Goal: Communication & Community: Answer question/provide support

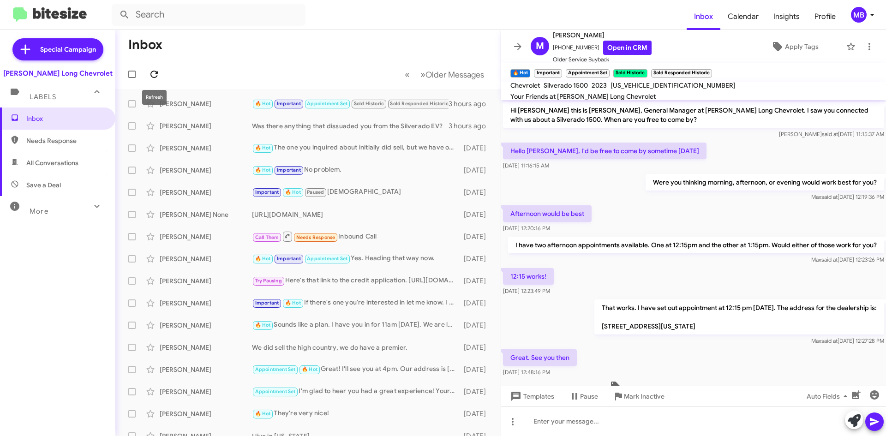
scroll to position [299, 0]
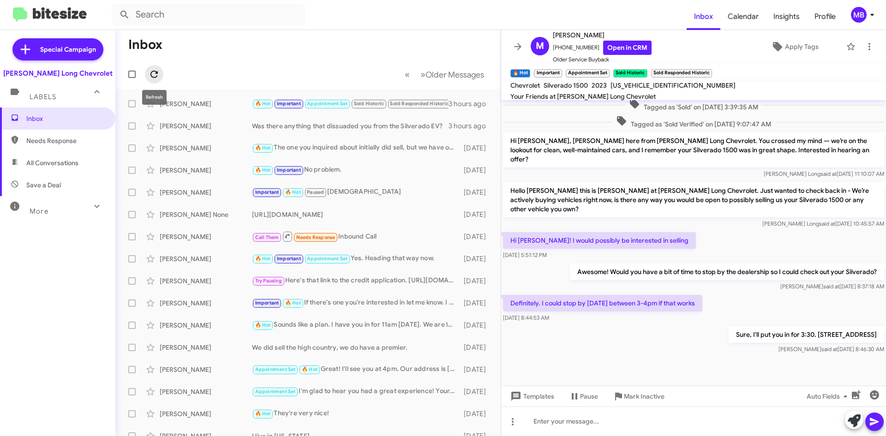
click at [158, 73] on icon at bounding box center [153, 74] width 7 height 7
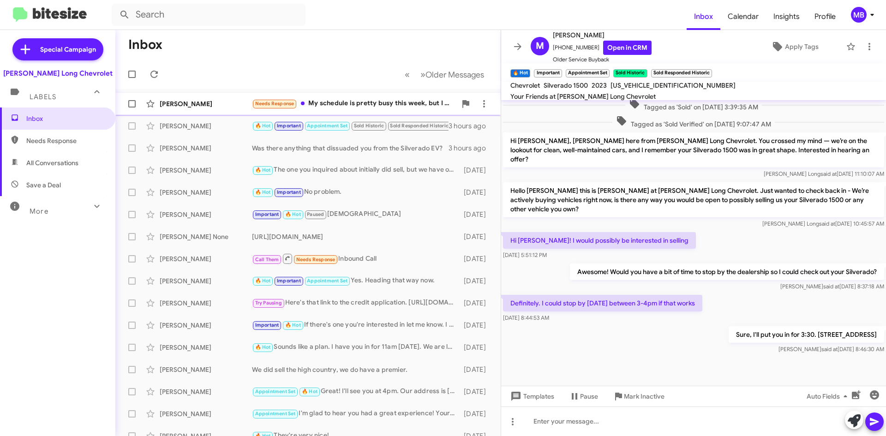
click at [387, 105] on div "Needs Response My schedule is pretty busy this week, but I do know what I'm loo…" at bounding box center [354, 103] width 204 height 11
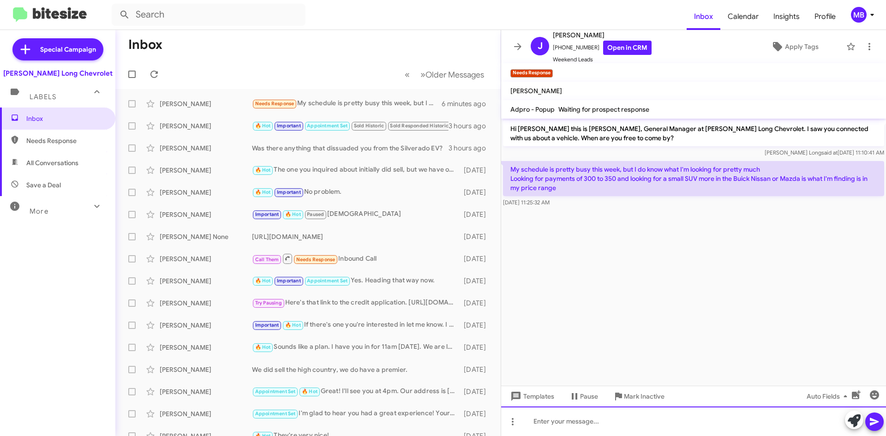
click at [615, 428] on div at bounding box center [693, 421] width 385 height 30
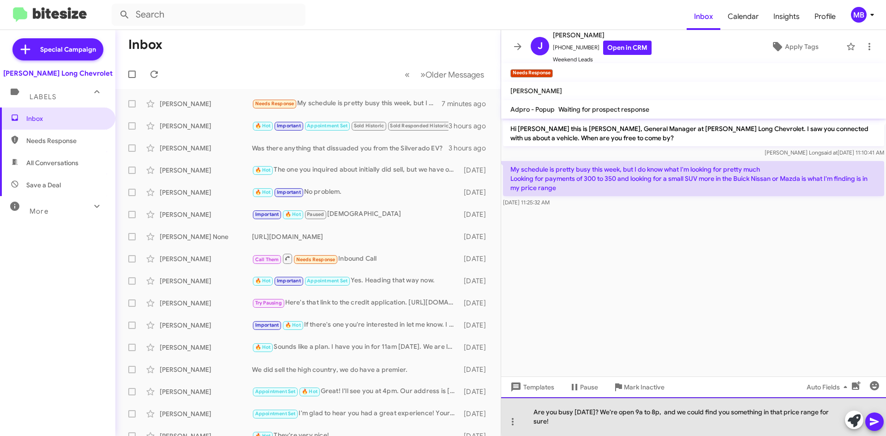
click at [758, 412] on div "Are you busy on Saturday's? We're open 9a to 8p, and we could find you somethin…" at bounding box center [693, 416] width 385 height 39
drag, startPoint x: 758, startPoint y: 412, endPoint x: 757, endPoint y: 417, distance: 4.7
click at [757, 417] on div "Are you busy on Saturday's? We're open 9a to 8p, and we could find you somethin…" at bounding box center [693, 416] width 385 height 39
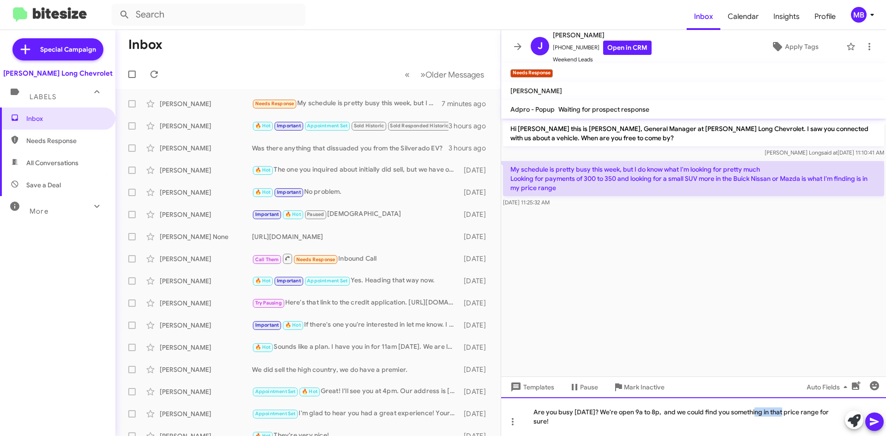
click at [758, 413] on div "Are you busy on Saturday's? We're open 9a to 8p, and we could find you somethin…" at bounding box center [693, 416] width 385 height 39
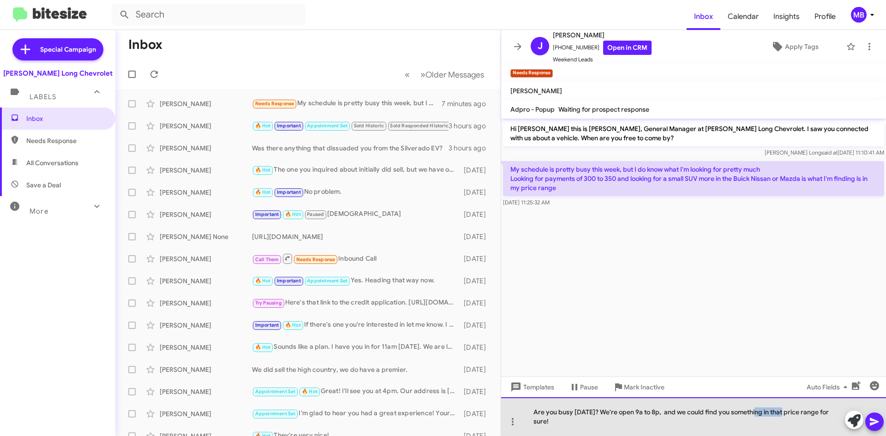
click at [758, 413] on div "Are you busy on Saturday's? We're open 9a to 8p, and we could find you somethin…" at bounding box center [693, 416] width 385 height 39
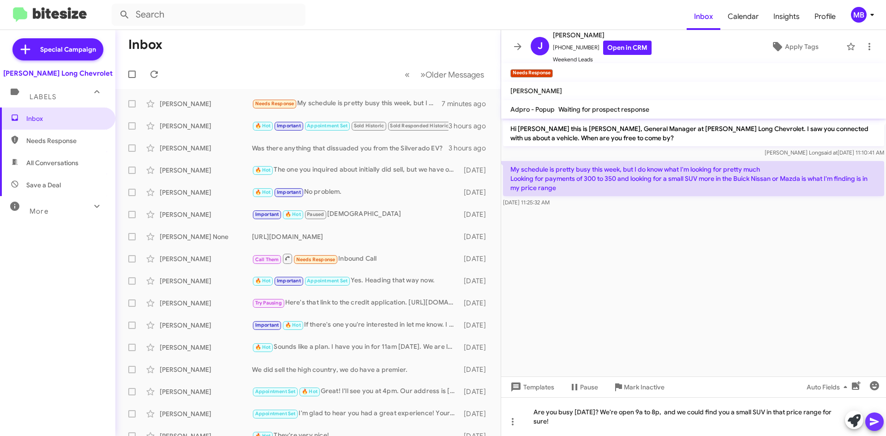
drag, startPoint x: 876, startPoint y: 424, endPoint x: 860, endPoint y: 395, distance: 32.2
click at [875, 424] on icon at bounding box center [874, 421] width 11 height 11
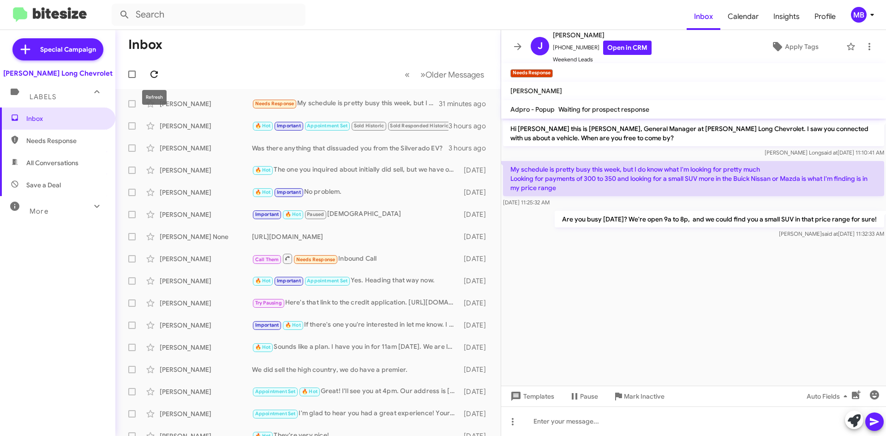
click at [147, 73] on span at bounding box center [154, 74] width 18 height 11
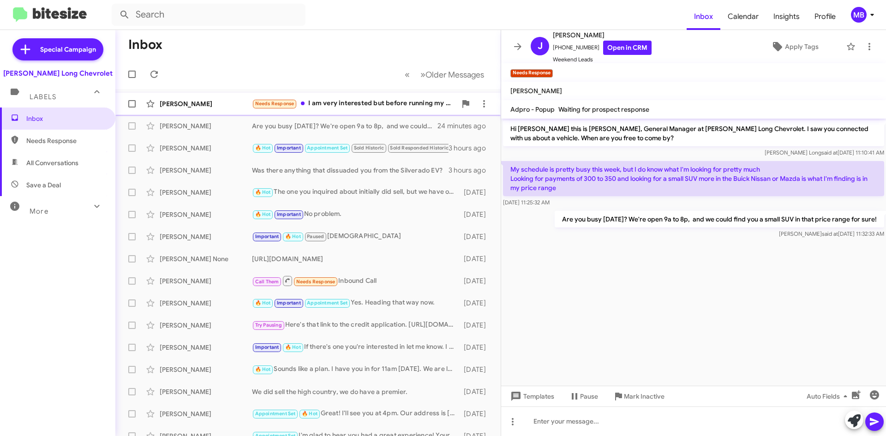
click at [356, 101] on div "Needs Response I am very interested but before running my credit score I need t…" at bounding box center [354, 103] width 204 height 11
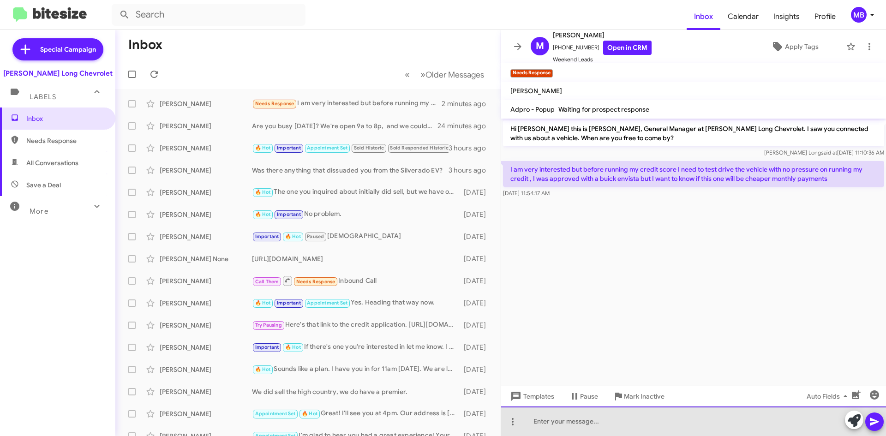
click at [603, 416] on div at bounding box center [693, 421] width 385 height 30
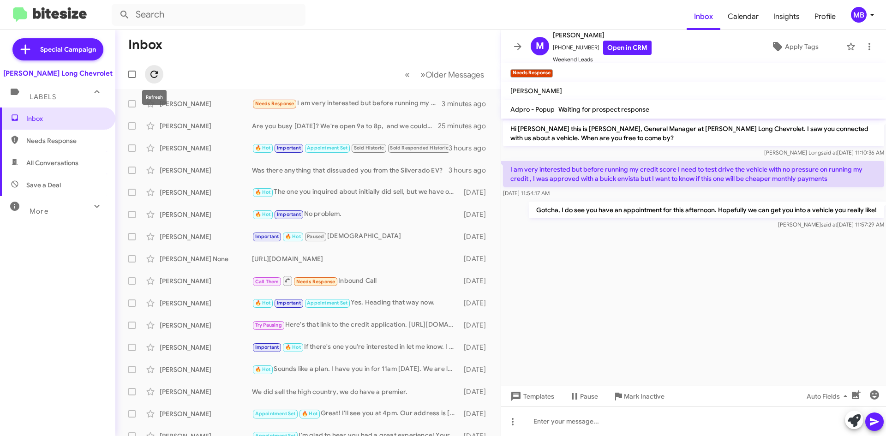
click at [154, 72] on icon at bounding box center [154, 74] width 11 height 11
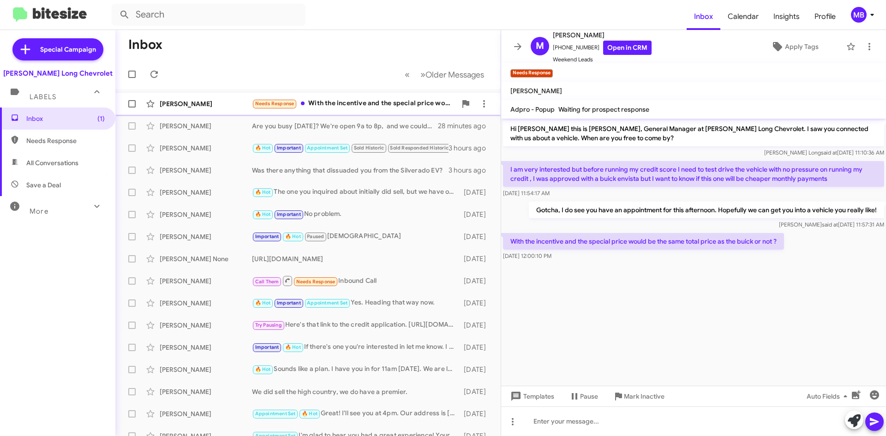
click at [359, 107] on div "Needs Response With the incentive and the special price would be the same total…" at bounding box center [354, 103] width 204 height 11
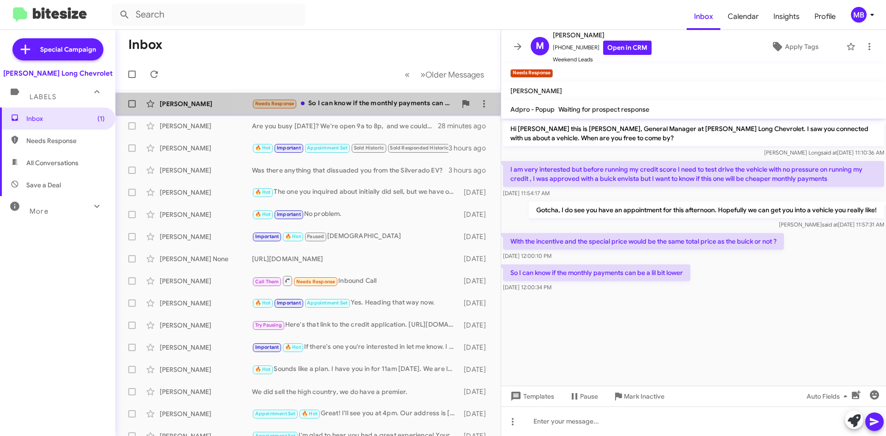
click at [339, 96] on div "Monica Castillon Needs Response So I can know if the monthly payments can be a …" at bounding box center [308, 104] width 370 height 18
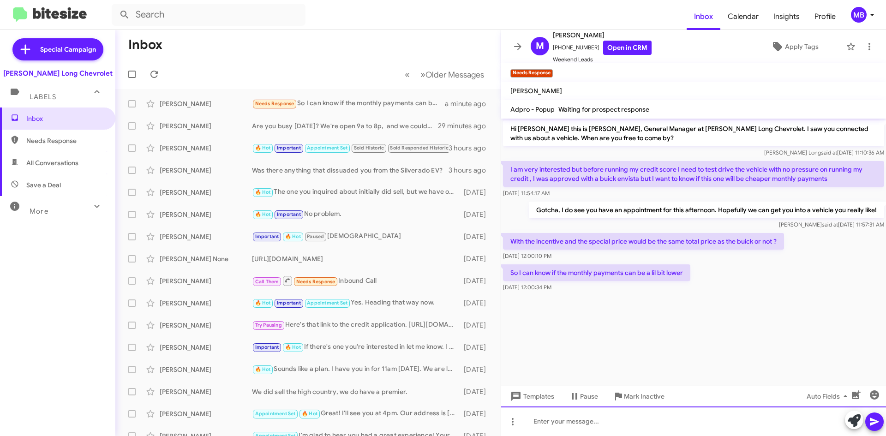
click at [574, 425] on div at bounding box center [693, 421] width 385 height 30
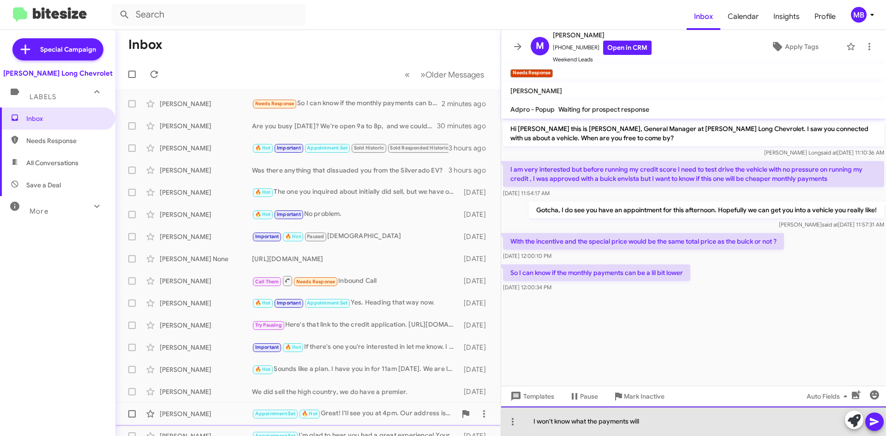
drag, startPoint x: 679, startPoint y: 424, endPoint x: 326, endPoint y: 413, distance: 352.7
click at [452, 429] on div "Inbox « Previous » Next Older Messages Monica Castillon Needs Response So I can…" at bounding box center [500, 233] width 770 height 406
click at [673, 422] on div "I won't know what the payments will" at bounding box center [693, 421] width 385 height 30
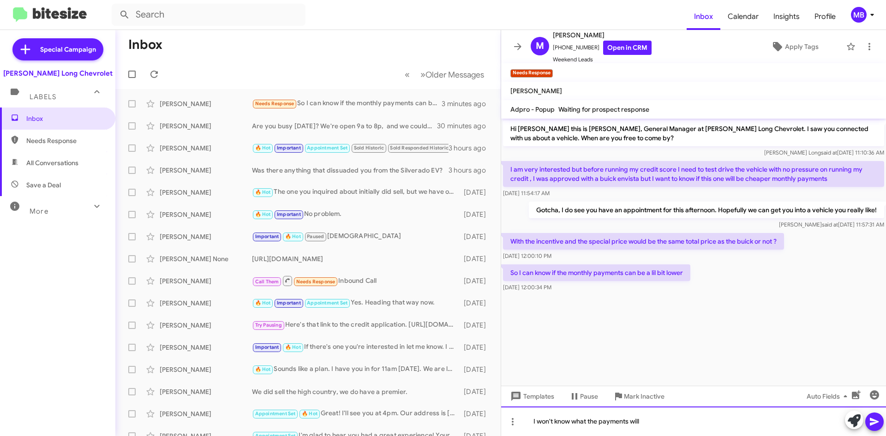
click at [673, 422] on div "I won't know what the payments will" at bounding box center [693, 421] width 385 height 30
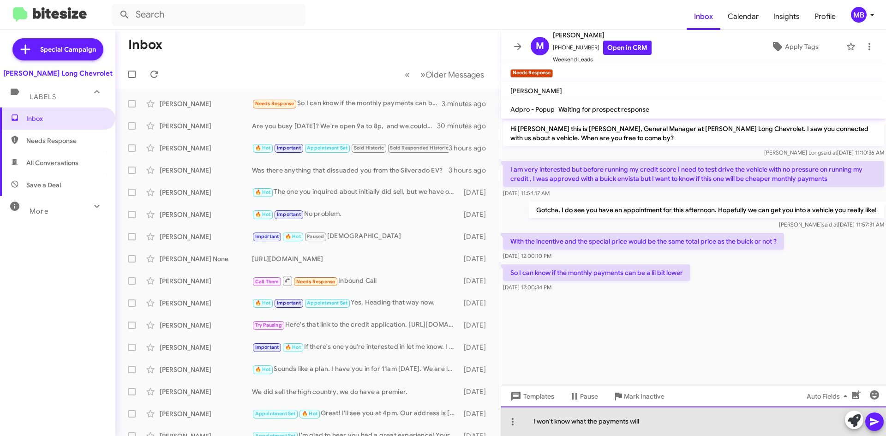
click at [673, 422] on div "I won't know what the payments will" at bounding box center [693, 421] width 385 height 30
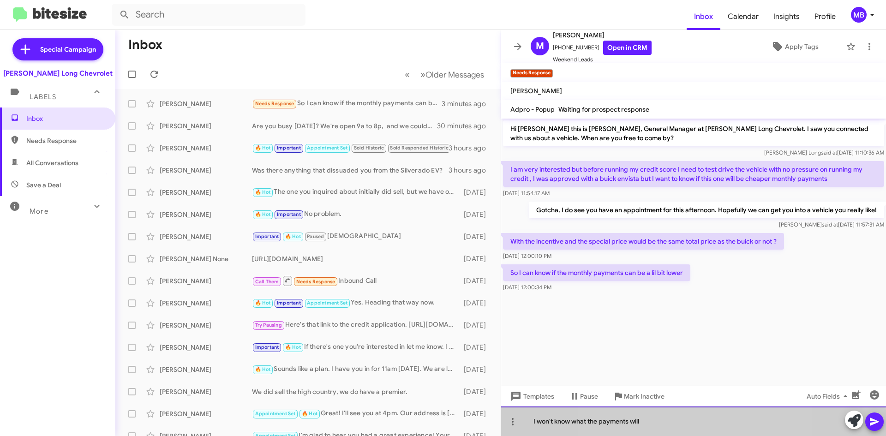
click at [673, 422] on div "I won't know what the payments will" at bounding box center [693, 421] width 385 height 30
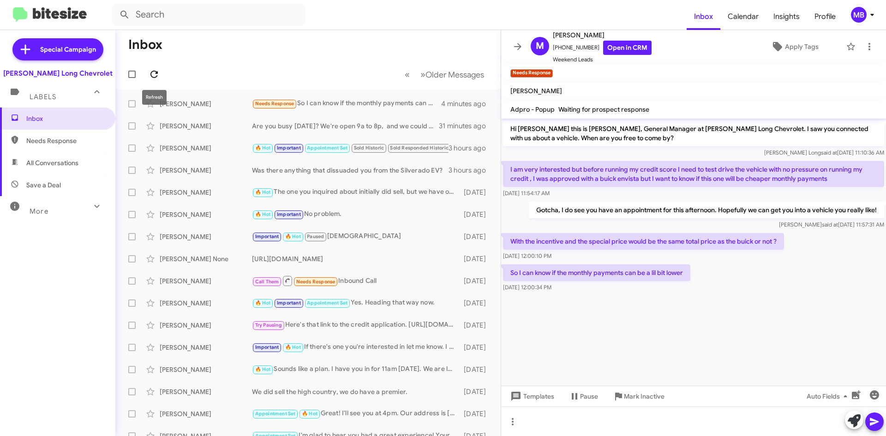
click at [159, 74] on span at bounding box center [154, 74] width 18 height 11
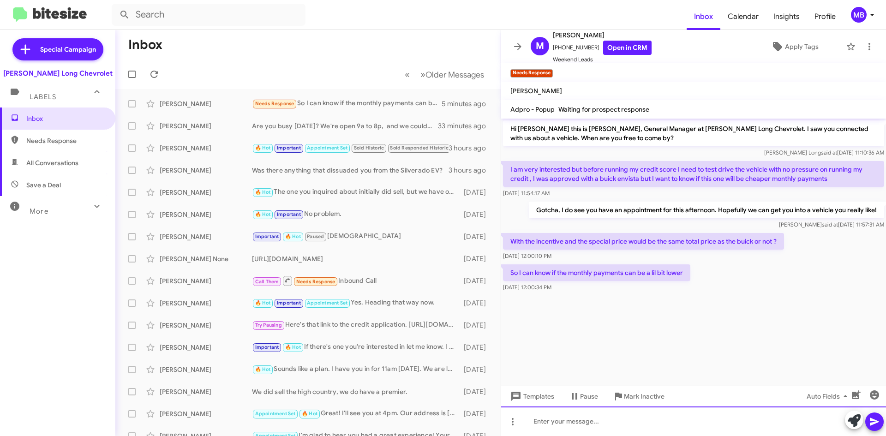
click at [570, 424] on div at bounding box center [693, 421] width 385 height 30
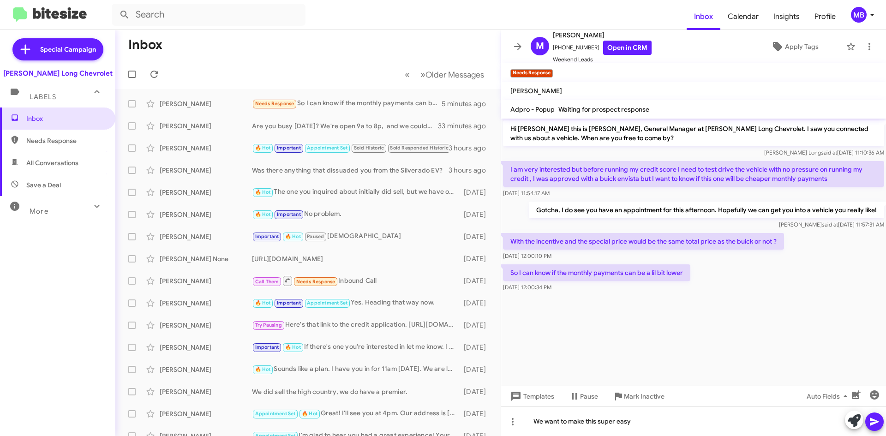
drag, startPoint x: 570, startPoint y: 424, endPoint x: 580, endPoint y: 293, distance: 131.4
click at [577, 293] on div "So I can know if the monthly payments can be a lil bit lower [DATE] 12:00:34 PM" at bounding box center [693, 278] width 385 height 31
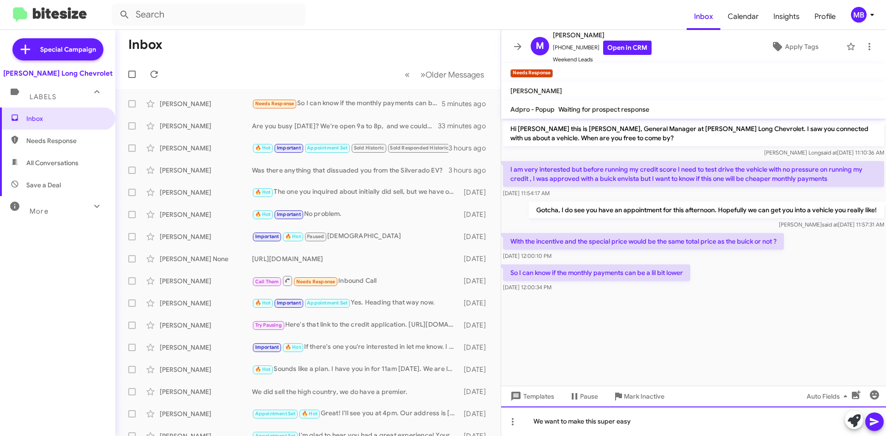
click at [675, 428] on div "We want to make this super easy" at bounding box center [693, 421] width 385 height 30
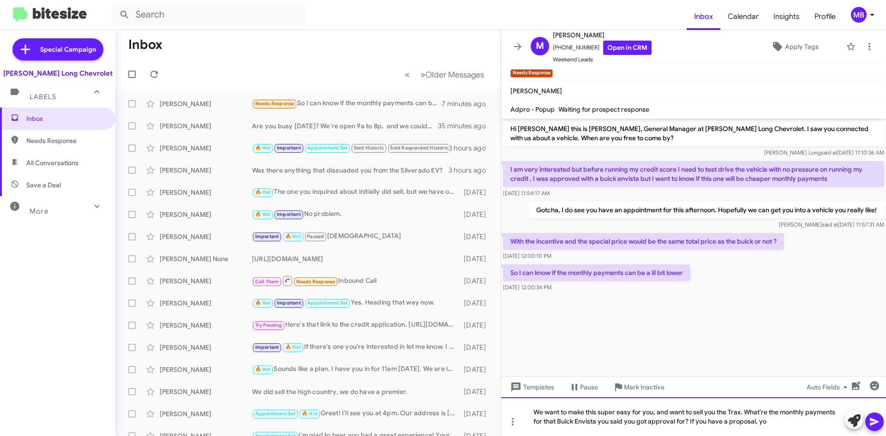
click at [776, 426] on div "We want to make this super easy for you, and want to sell you the Trax. What're…" at bounding box center [693, 416] width 385 height 39
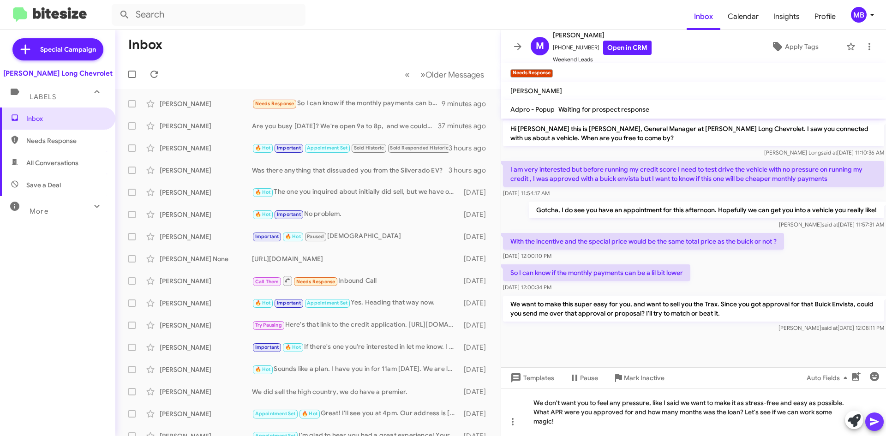
click at [878, 424] on icon at bounding box center [874, 421] width 11 height 11
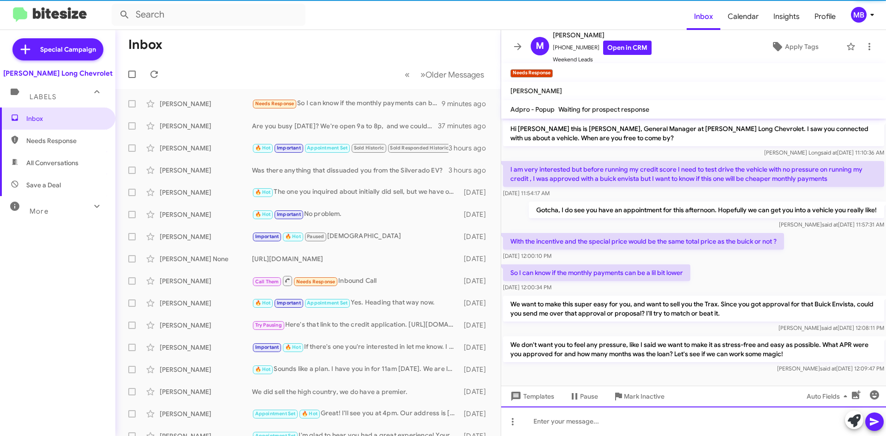
scroll to position [6, 0]
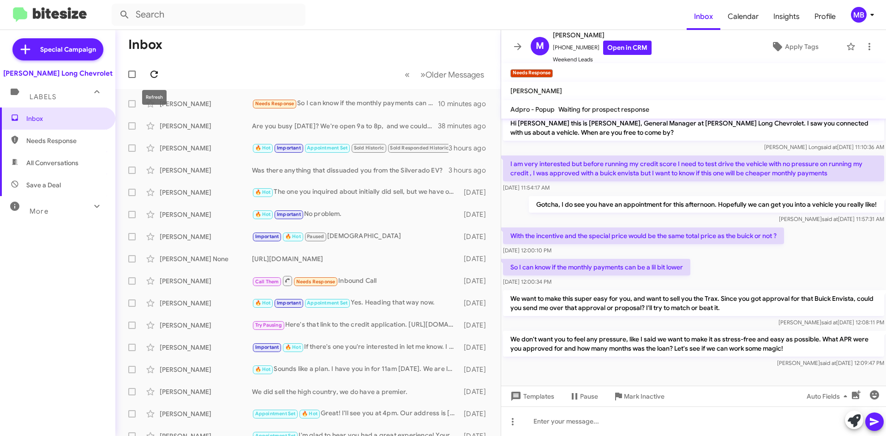
click at [158, 71] on icon at bounding box center [154, 74] width 11 height 11
click at [218, 146] on div "[PERSON_NAME]" at bounding box center [206, 147] width 92 height 9
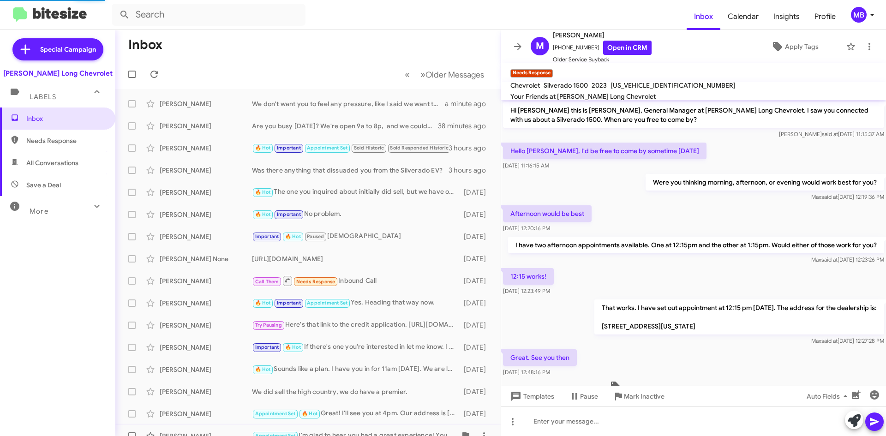
scroll to position [318, 0]
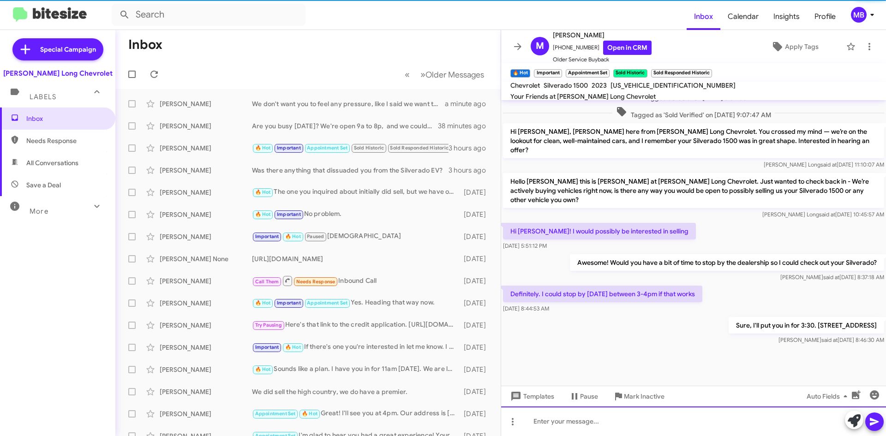
click at [560, 417] on div at bounding box center [693, 421] width 385 height 30
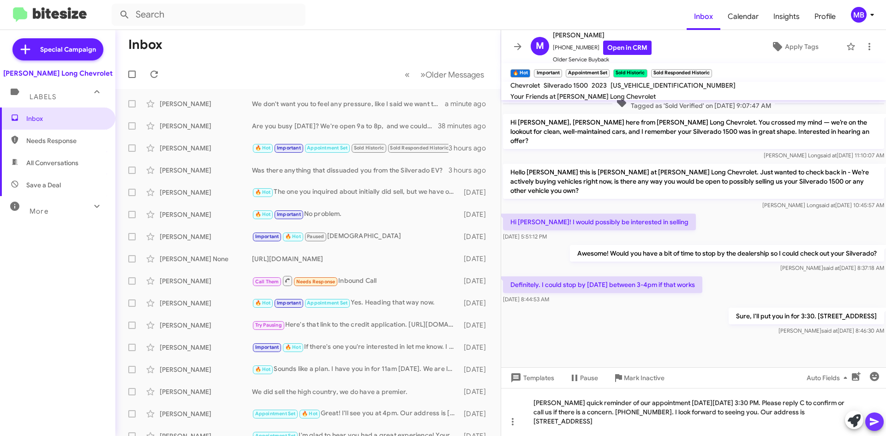
click at [879, 423] on icon at bounding box center [874, 421] width 11 height 11
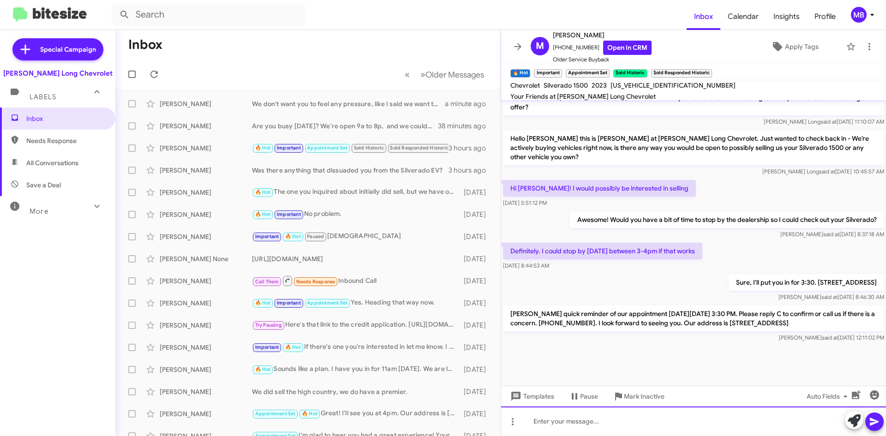
scroll to position [361, 0]
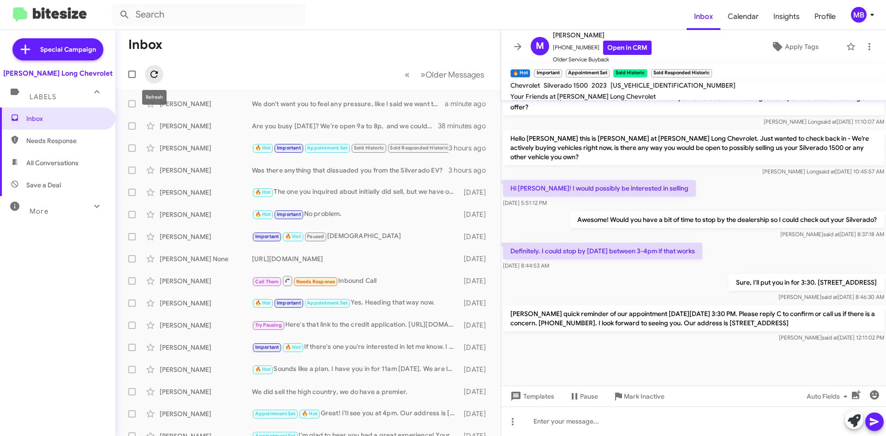
click at [156, 73] on icon at bounding box center [153, 74] width 7 height 7
click at [161, 79] on span at bounding box center [154, 74] width 18 height 11
click at [148, 75] on span at bounding box center [154, 74] width 18 height 11
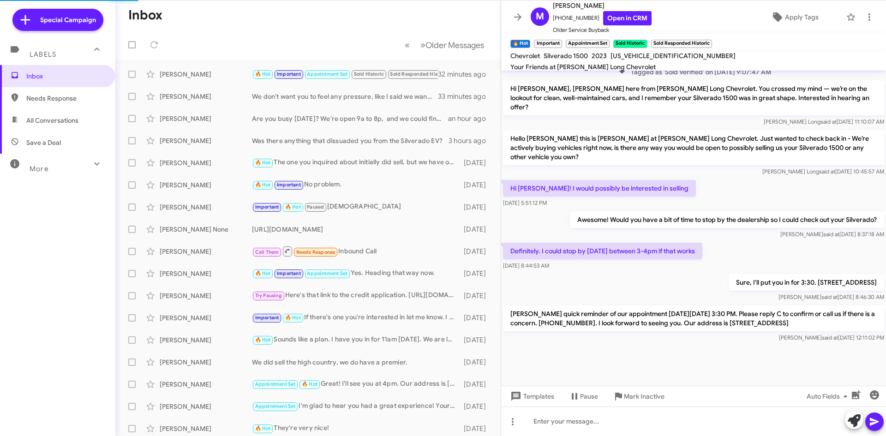
scroll to position [331, 0]
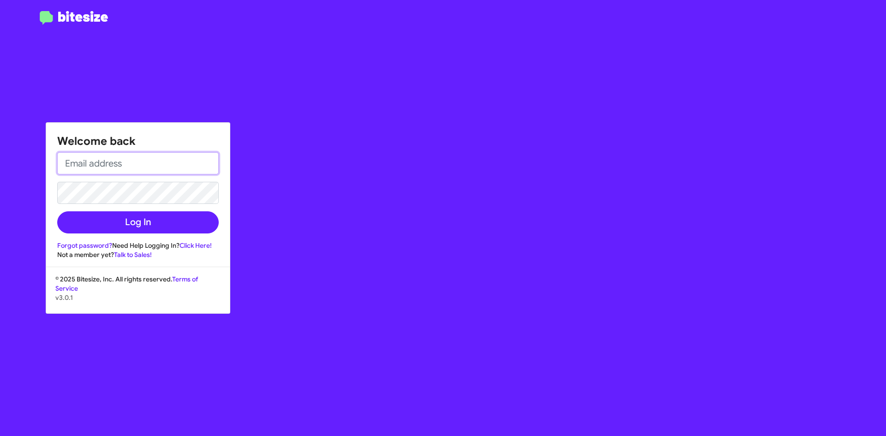
type input "[EMAIL_ADDRESS][DOMAIN_NAME]"
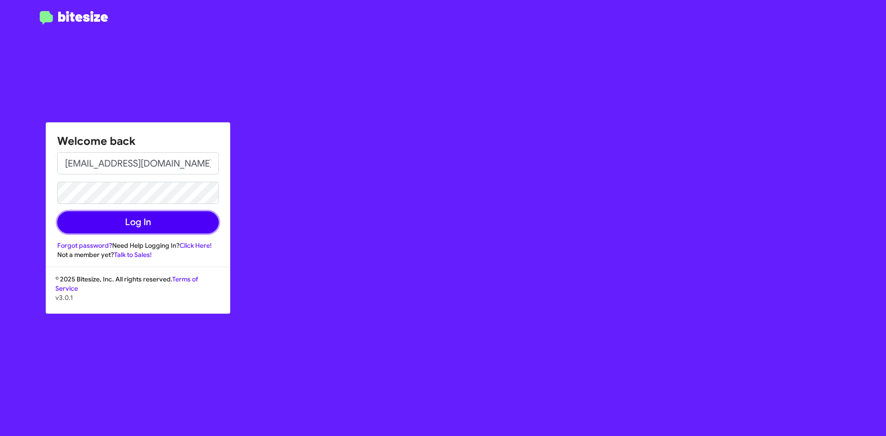
click at [155, 225] on button "Log In" at bounding box center [137, 222] width 161 height 22
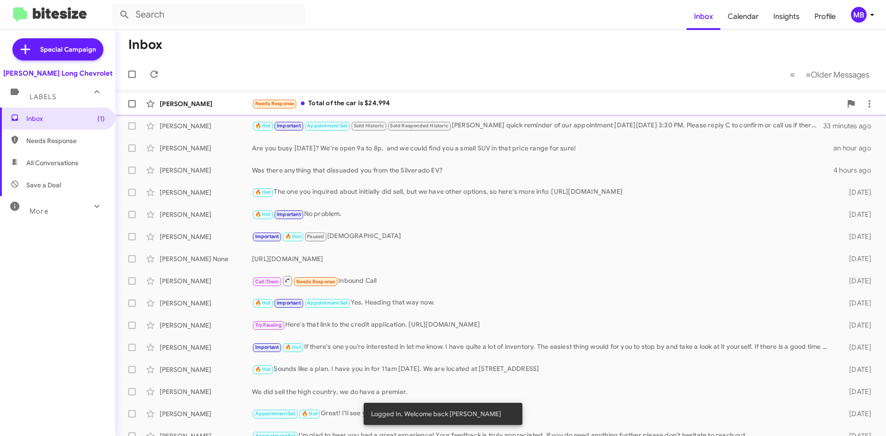
click at [477, 107] on div "Needs Response Total of the car is $24,994" at bounding box center [547, 103] width 590 height 11
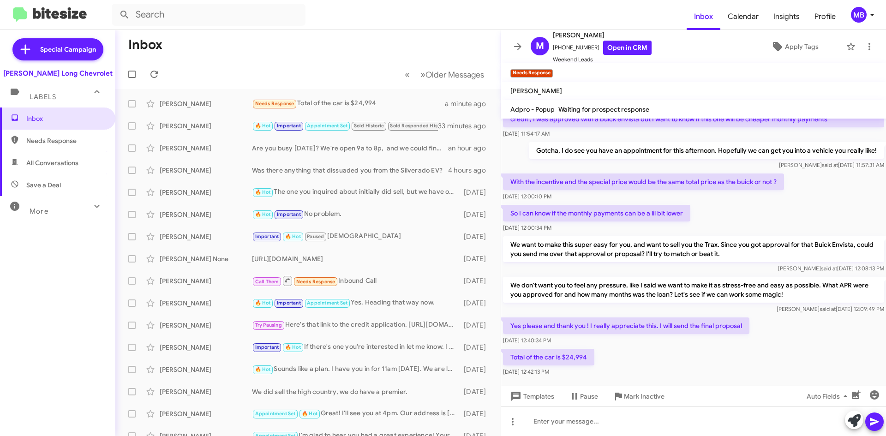
scroll to position [73, 0]
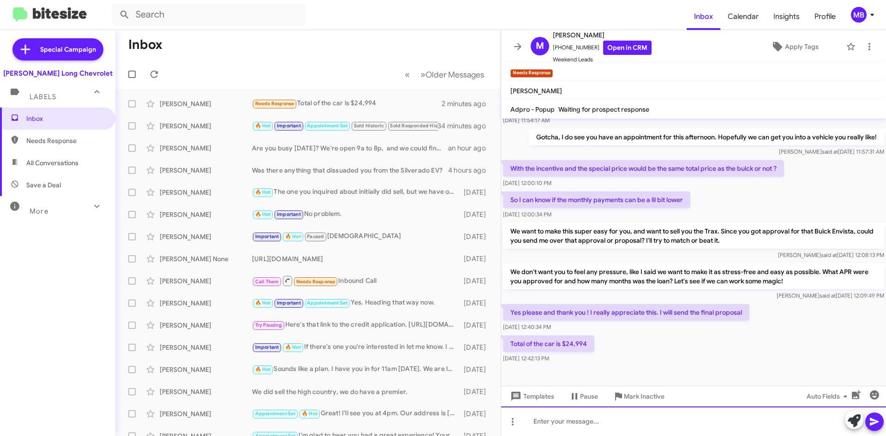
click at [598, 424] on div at bounding box center [693, 421] width 385 height 30
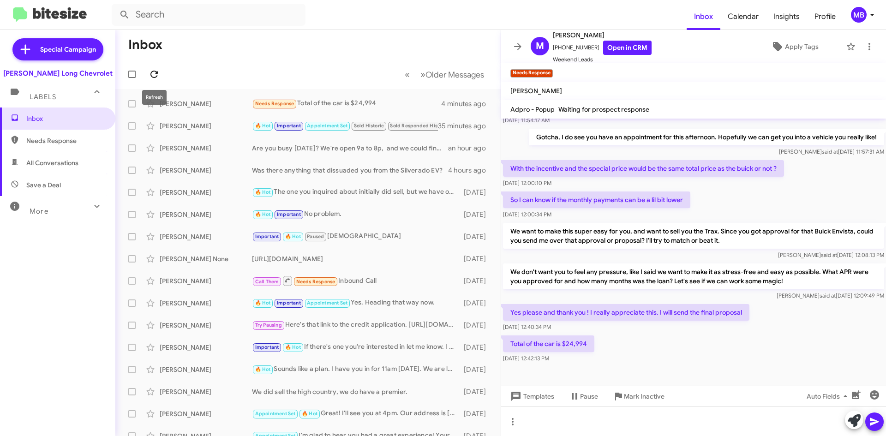
click at [155, 69] on icon at bounding box center [154, 74] width 11 height 11
